Goal: Find specific page/section: Find specific page/section

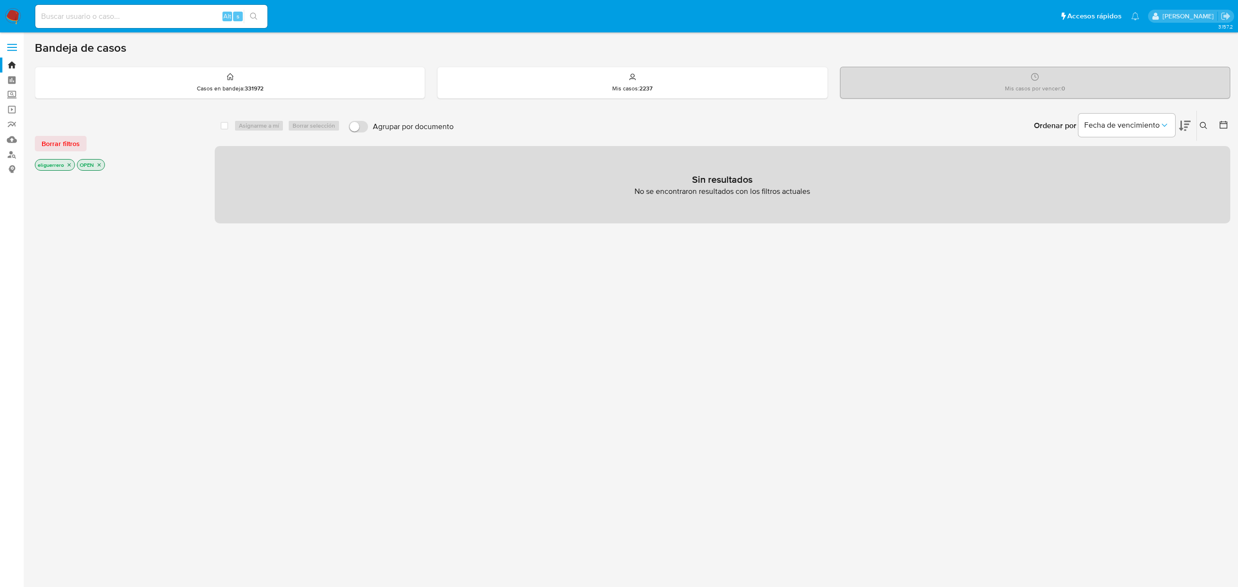
click at [204, 22] on input at bounding box center [151, 16] width 232 height 13
paste input "179077661"
type input "179077661"
click at [260, 14] on button "search-icon" at bounding box center [254, 17] width 20 height 14
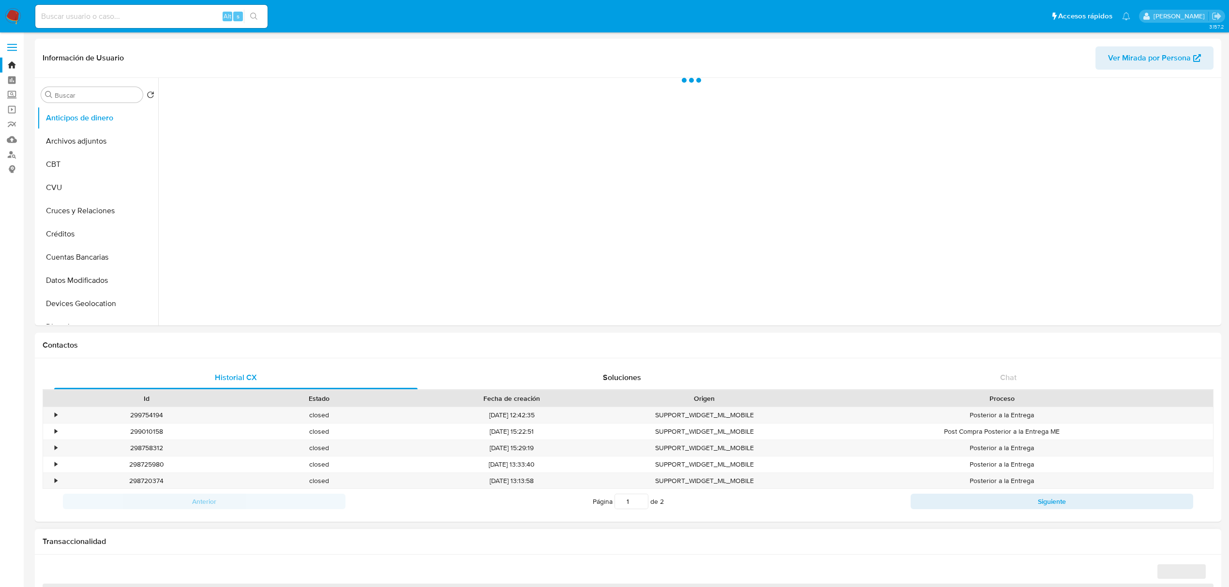
select select "10"
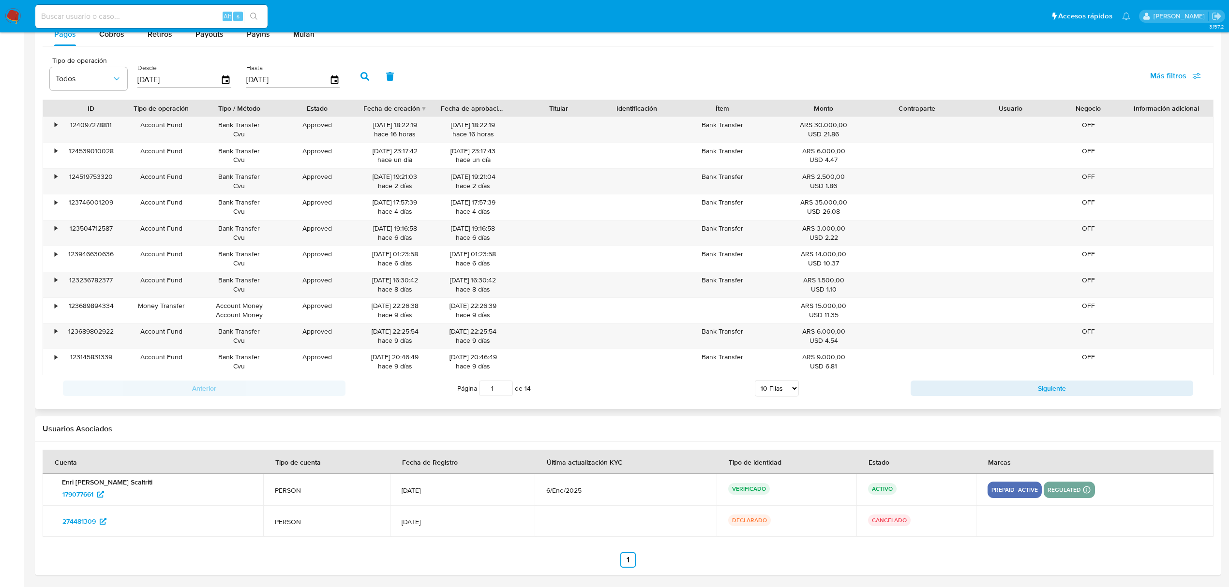
scroll to position [930, 0]
click at [1170, 75] on span "Más filtros" at bounding box center [1168, 73] width 36 height 23
click at [1099, 164] on span "Id del pago" at bounding box center [1094, 167] width 38 height 10
click at [1069, 164] on input "Id del pago" at bounding box center [1066, 167] width 8 height 8
checkbox input "true"
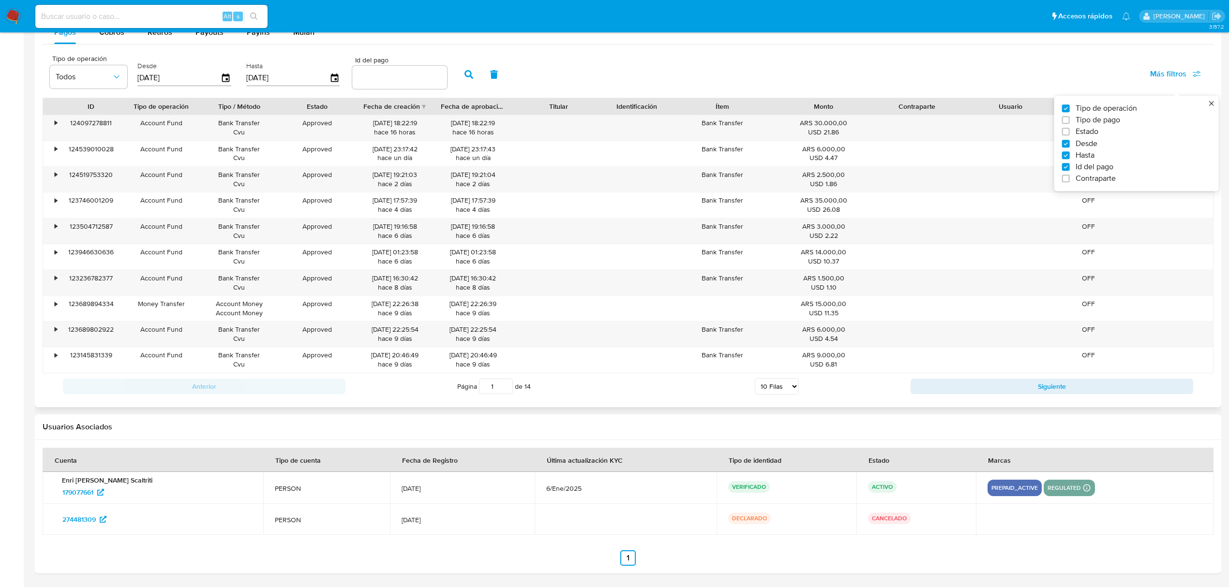
click at [394, 75] on input "number" at bounding box center [399, 77] width 95 height 13
click at [401, 75] on input "number" at bounding box center [399, 77] width 95 height 13
paste input "109368398472"
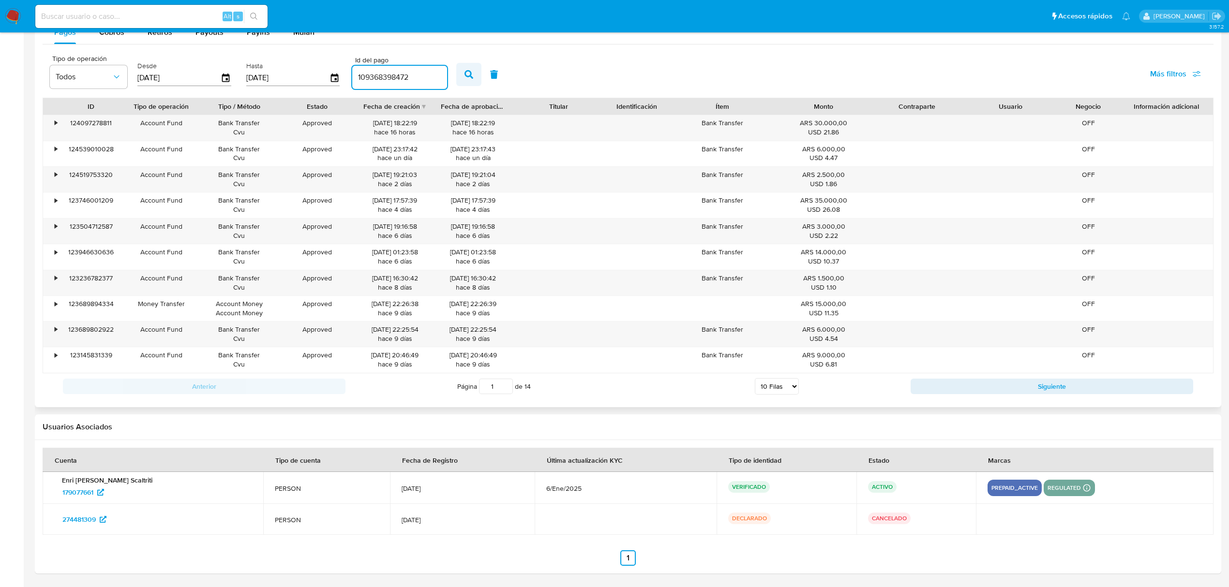
type input "109368398472"
click at [471, 77] on icon "button" at bounding box center [468, 74] width 9 height 9
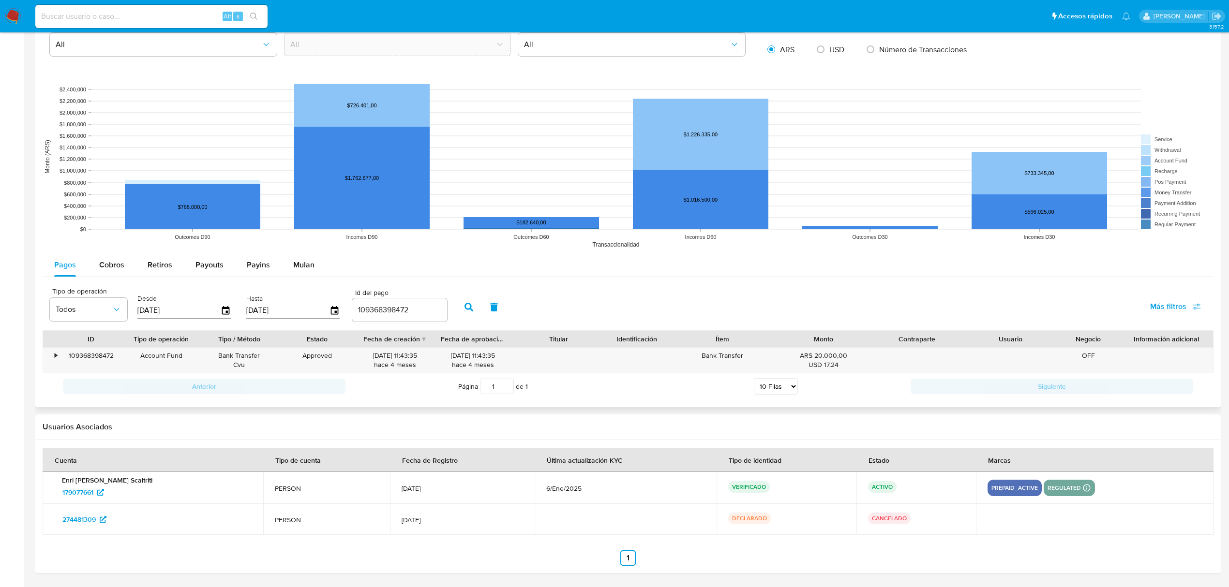
scroll to position [696, 0]
drag, startPoint x: 115, startPoint y: 355, endPoint x: 67, endPoint y: 350, distance: 48.1
click at [67, 350] on div "109368398472" at bounding box center [91, 360] width 62 height 25
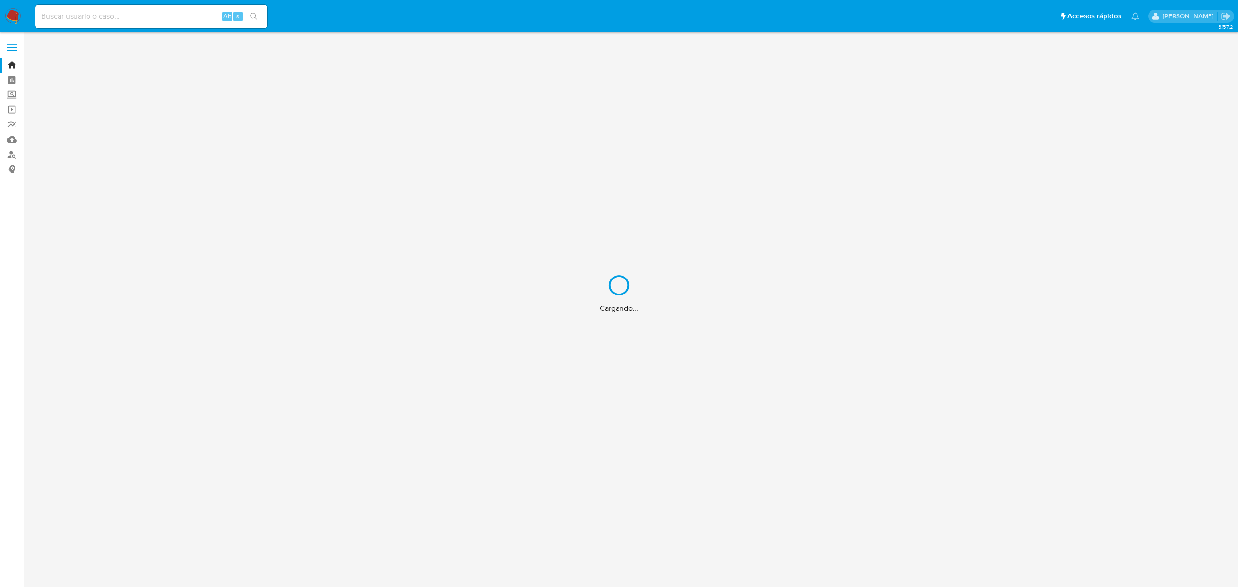
click at [88, 16] on div "Cargando..." at bounding box center [619, 293] width 1238 height 587
click at [103, 15] on div "Cargando..." at bounding box center [619, 293] width 1238 height 587
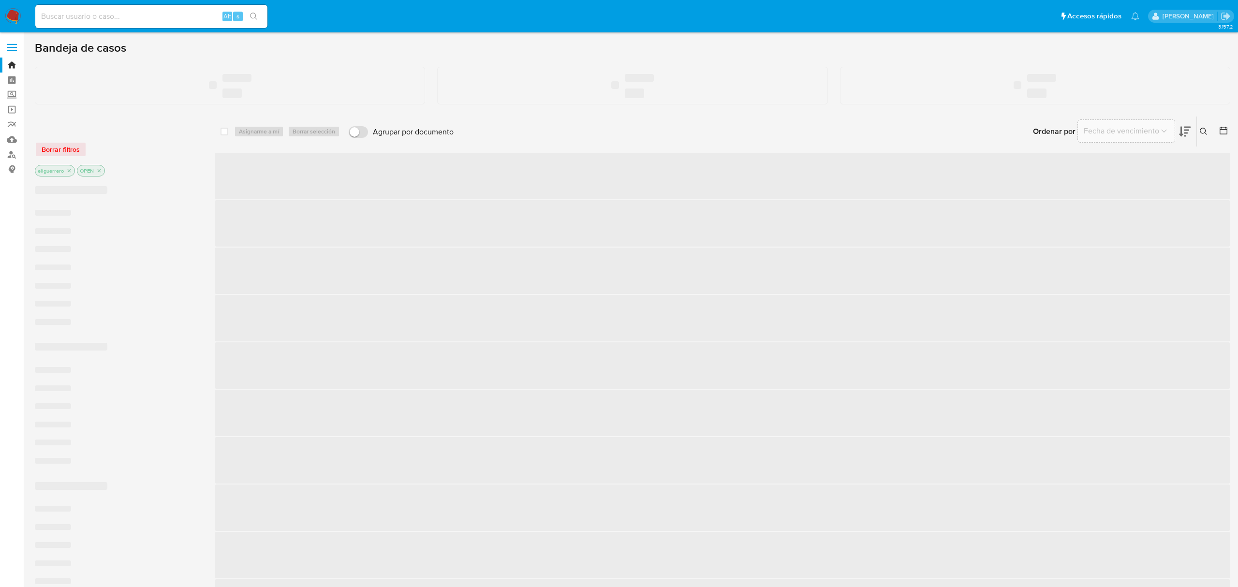
click at [124, 15] on input at bounding box center [151, 16] width 232 height 13
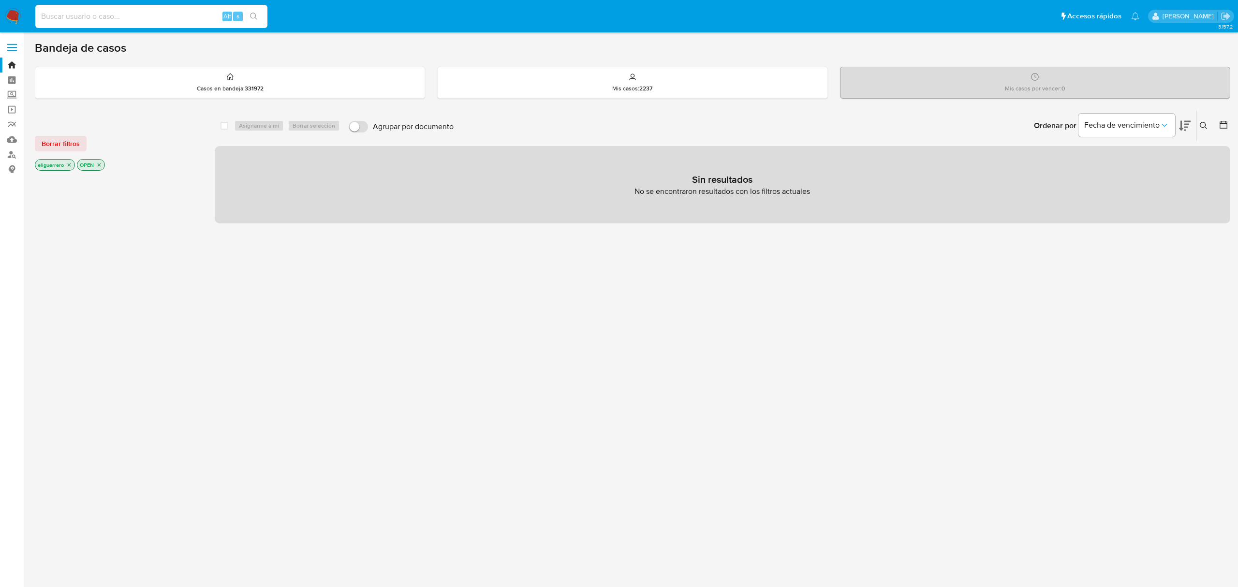
click at [124, 15] on input at bounding box center [151, 16] width 232 height 13
paste input "231822667"
type input "231822667"
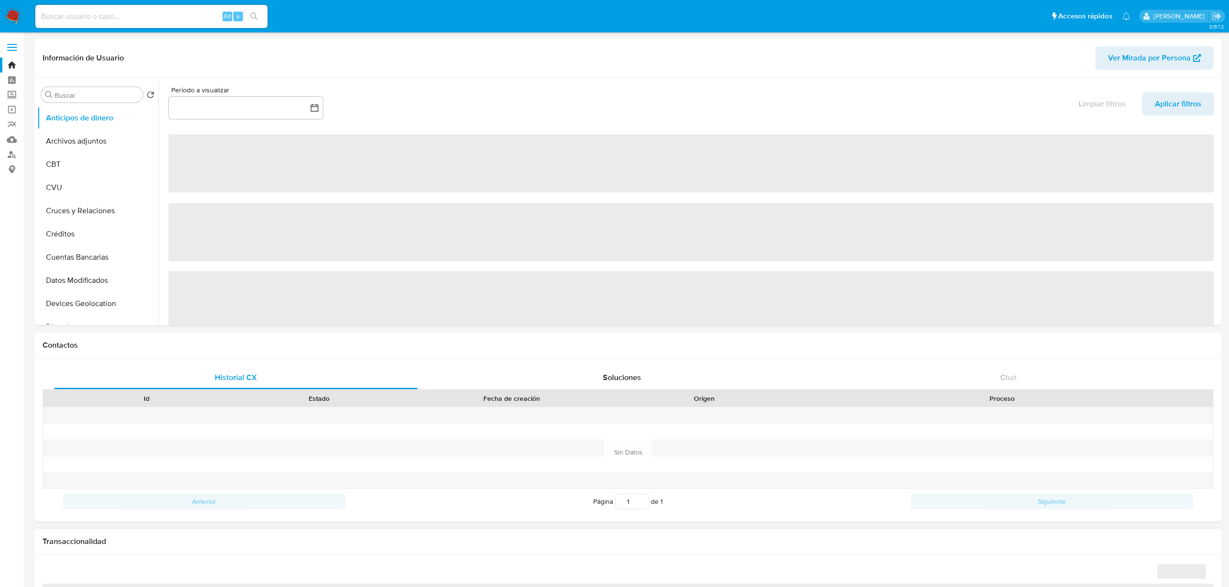
select select "10"
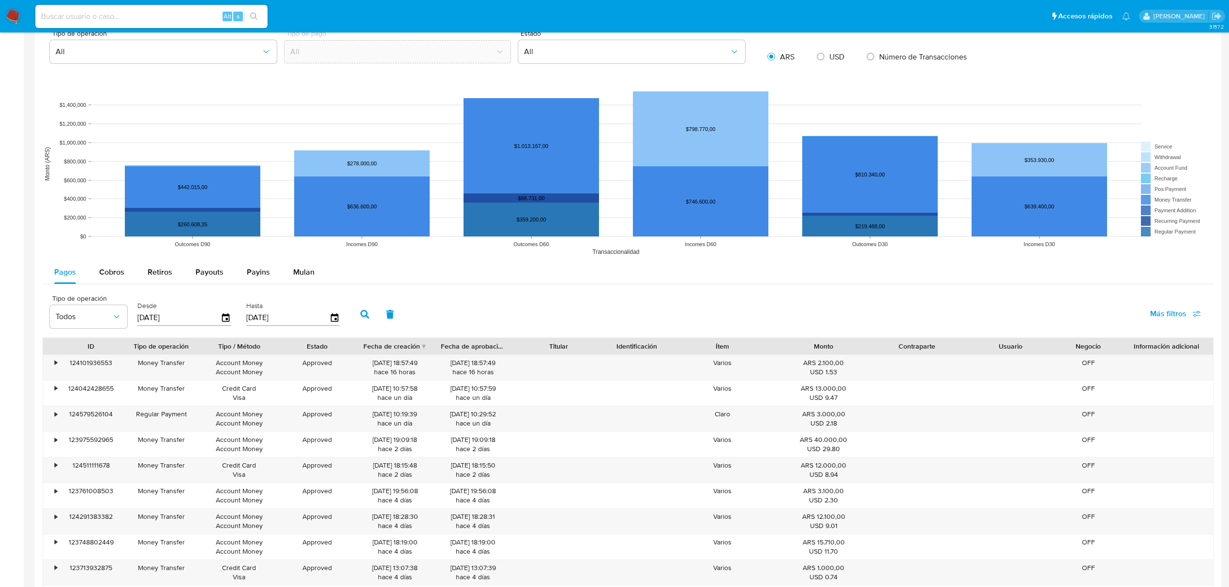
scroll to position [709, 0]
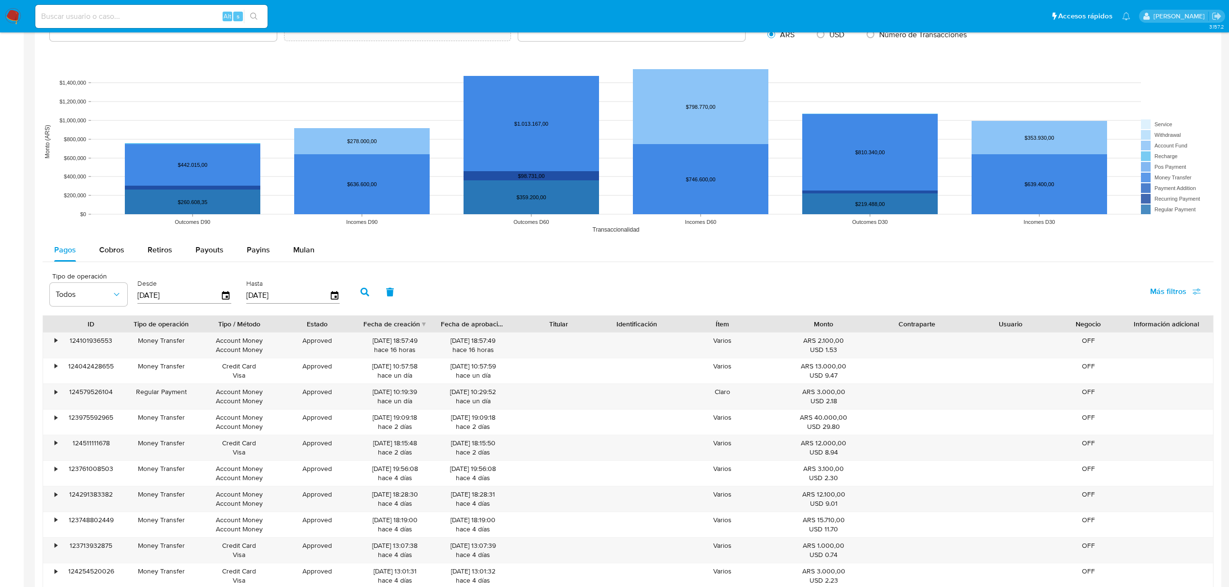
click at [1201, 293] on button "Más filtros" at bounding box center [1175, 291] width 76 height 23
click at [1098, 398] on span "Contraparte" at bounding box center [1095, 397] width 40 height 10
click at [1069, 398] on input "Contraparte" at bounding box center [1066, 397] width 8 height 8
click at [1100, 398] on span "Contraparte" at bounding box center [1095, 397] width 40 height 10
click at [1069, 398] on input "Contraparte" at bounding box center [1066, 397] width 8 height 8
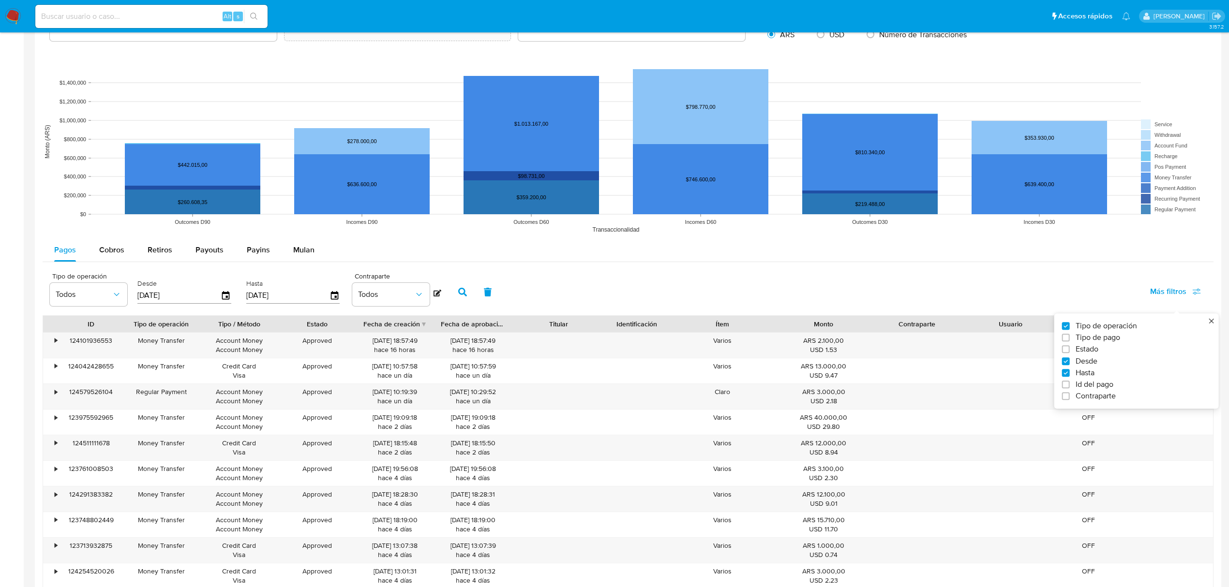
checkbox input "false"
click at [1099, 385] on span "Id del pago" at bounding box center [1094, 385] width 38 height 10
click at [1069, 385] on input "Id del pago" at bounding box center [1066, 385] width 8 height 8
checkbox input "true"
click at [404, 288] on div at bounding box center [399, 294] width 95 height 23
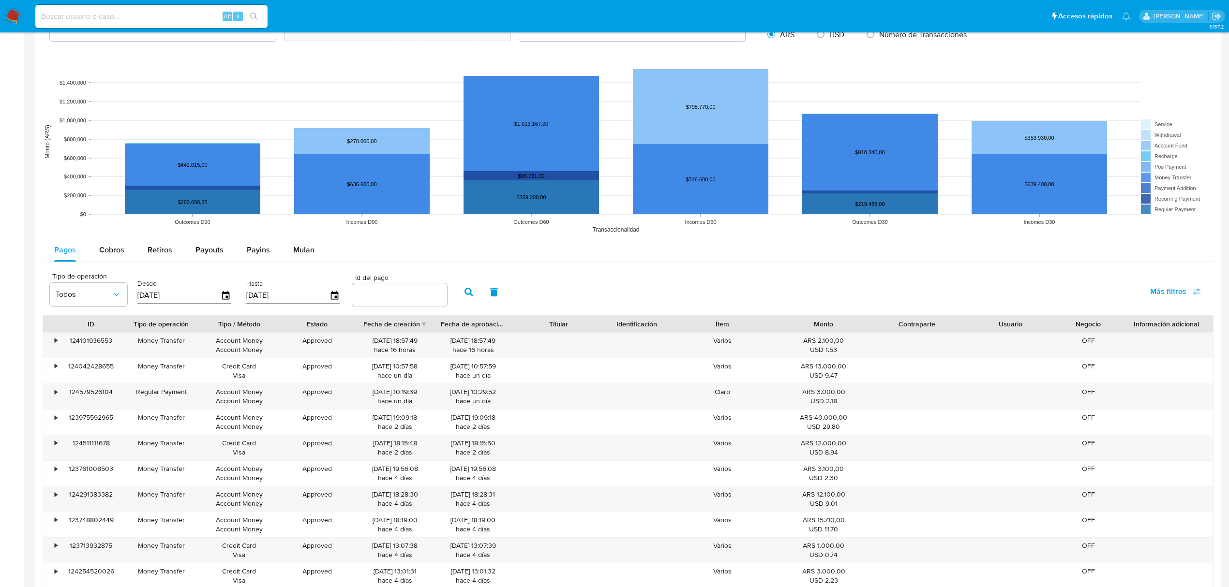
click at [409, 295] on input "number" at bounding box center [399, 295] width 95 height 13
paste input "109402407910"
type input "109402407910"
click at [475, 295] on button "button" at bounding box center [468, 292] width 25 height 23
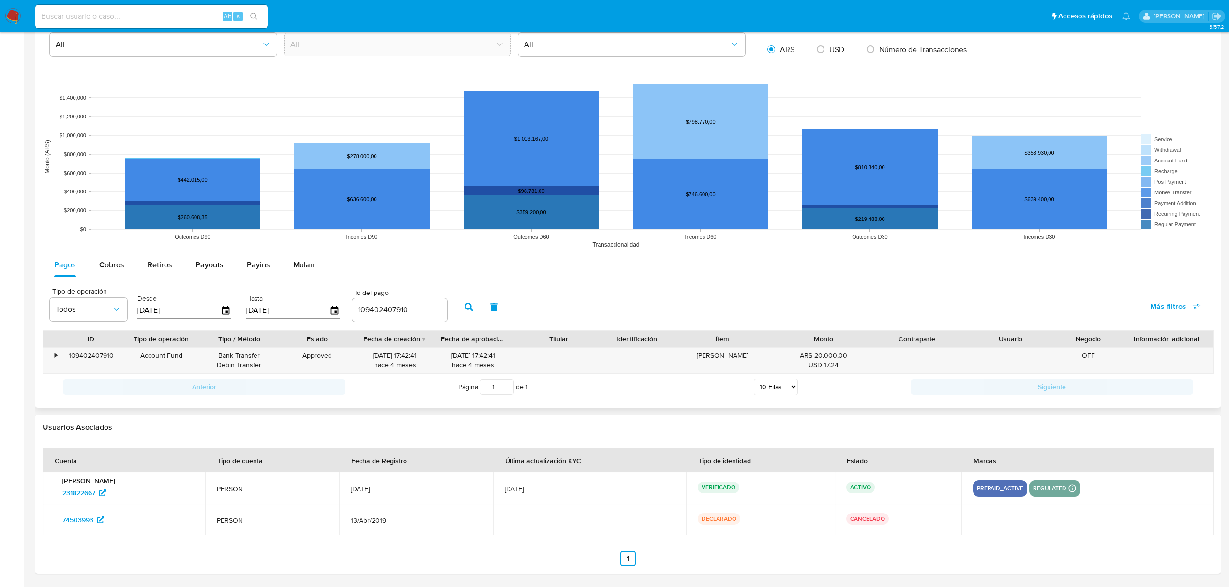
scroll to position [696, 0]
click at [314, 355] on div "Approved" at bounding box center [317, 360] width 78 height 25
